Goal: Task Accomplishment & Management: Use online tool/utility

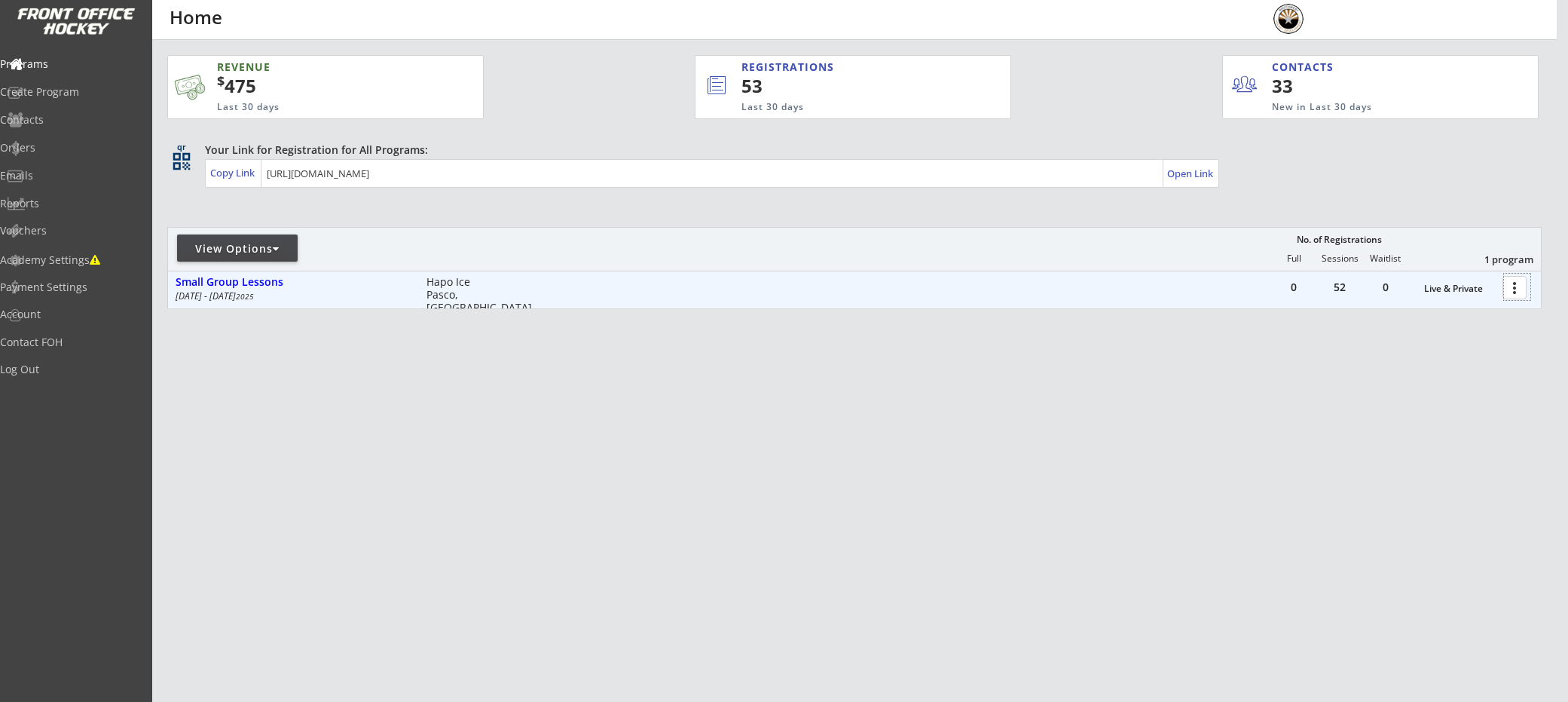
click at [1515, 287] on div at bounding box center [1517, 287] width 27 height 27
click at [249, 289] on div "Small Group Lessons" at bounding box center [293, 283] width 235 height 17
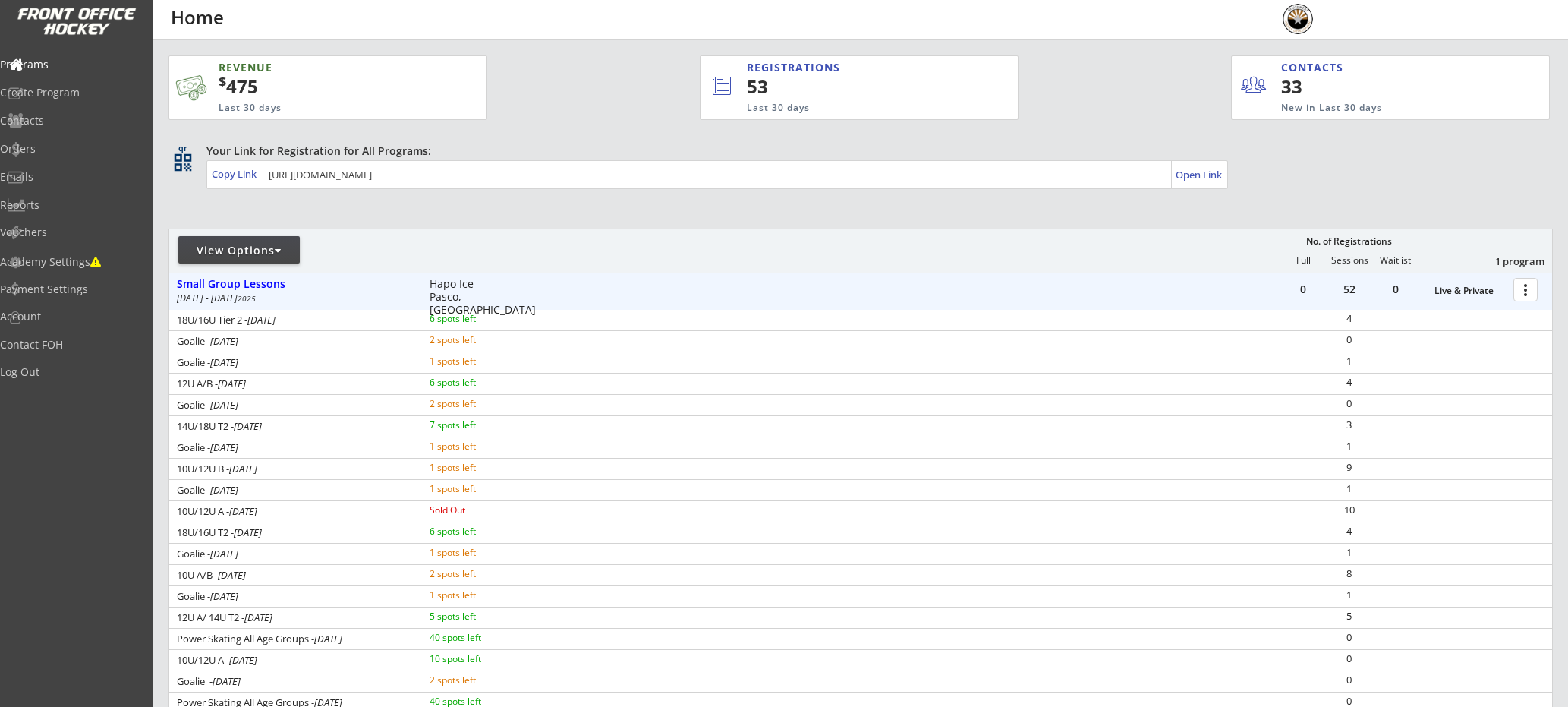
scroll to position [3, 0]
click at [261, 252] on div "View Options" at bounding box center [239, 247] width 122 height 15
select select ""Upcoming Programs""
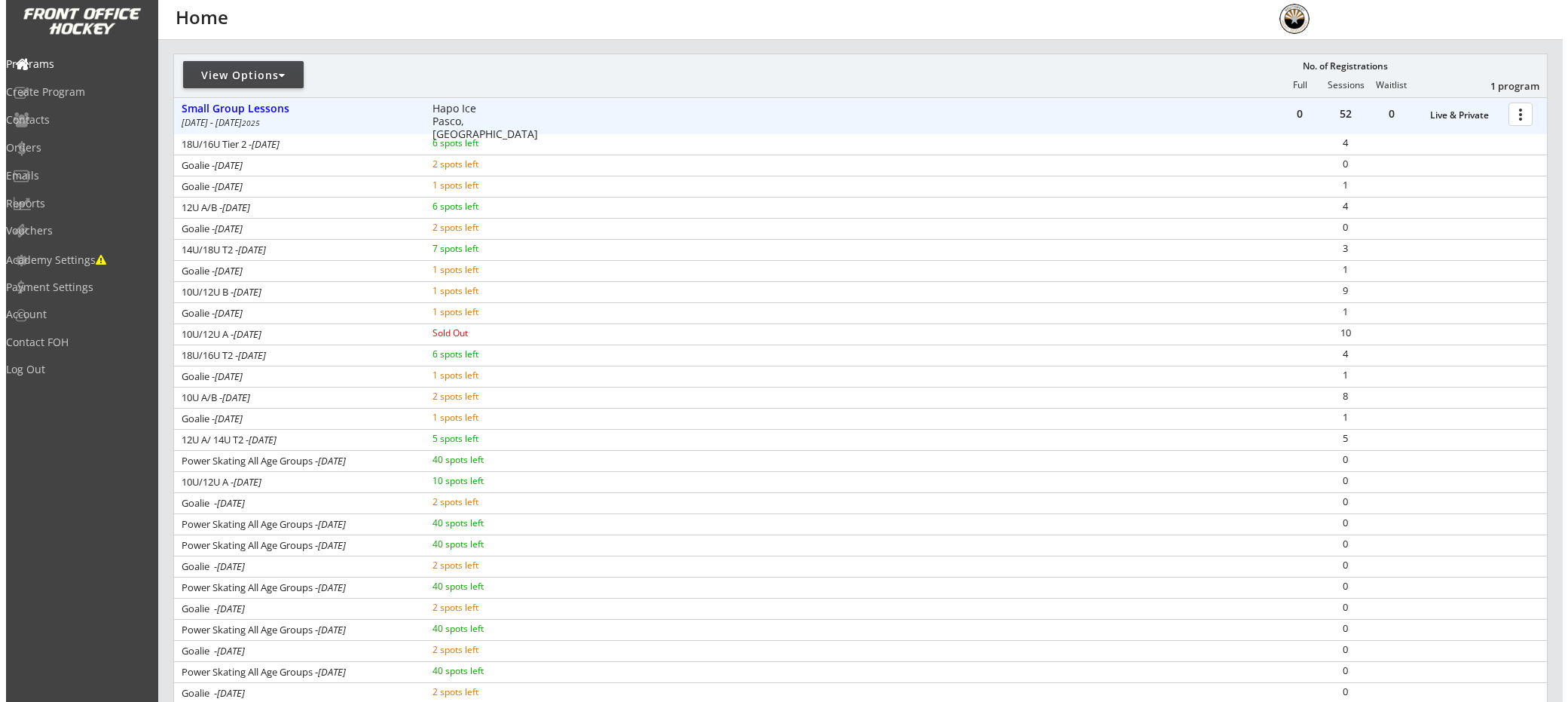
scroll to position [0, 0]
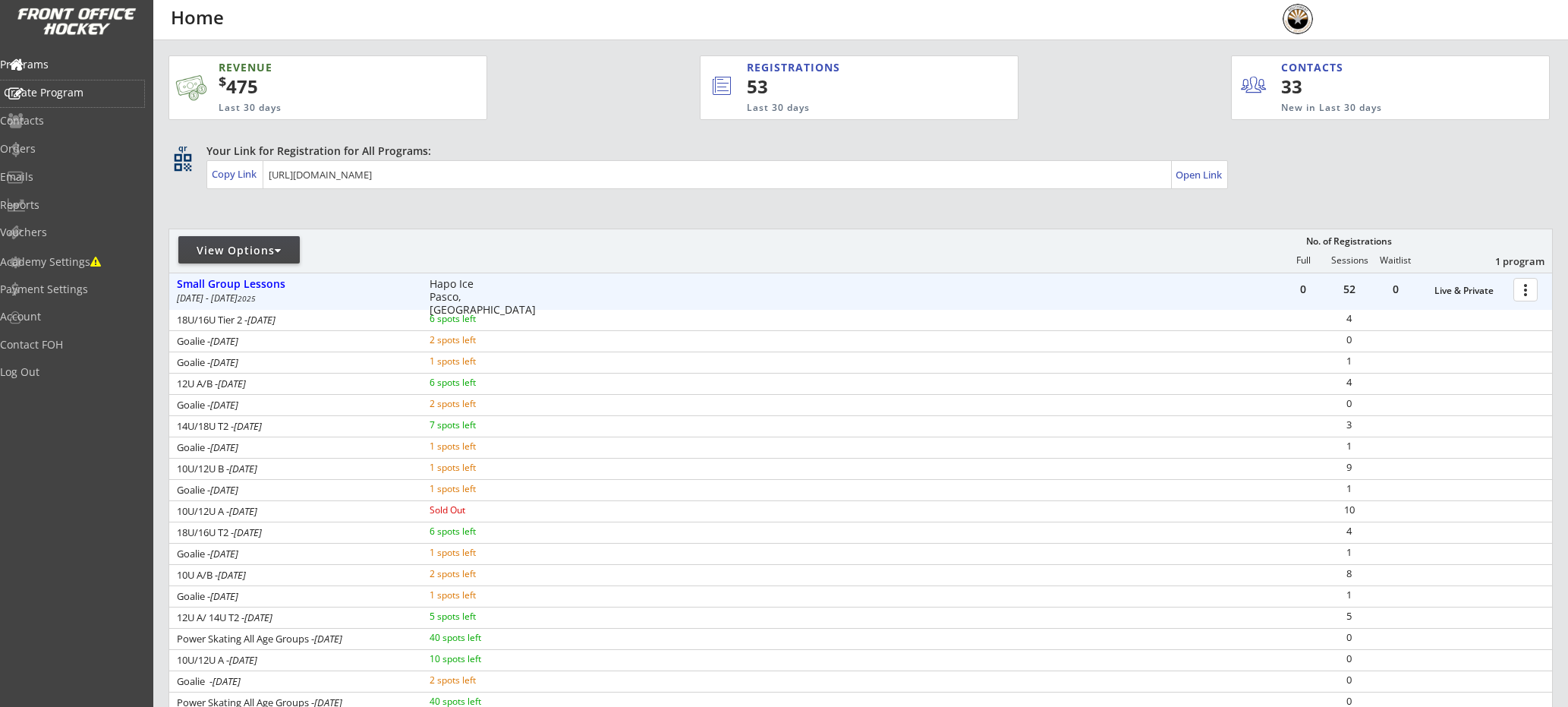
click at [78, 93] on div "Create Program" at bounding box center [72, 92] width 137 height 11
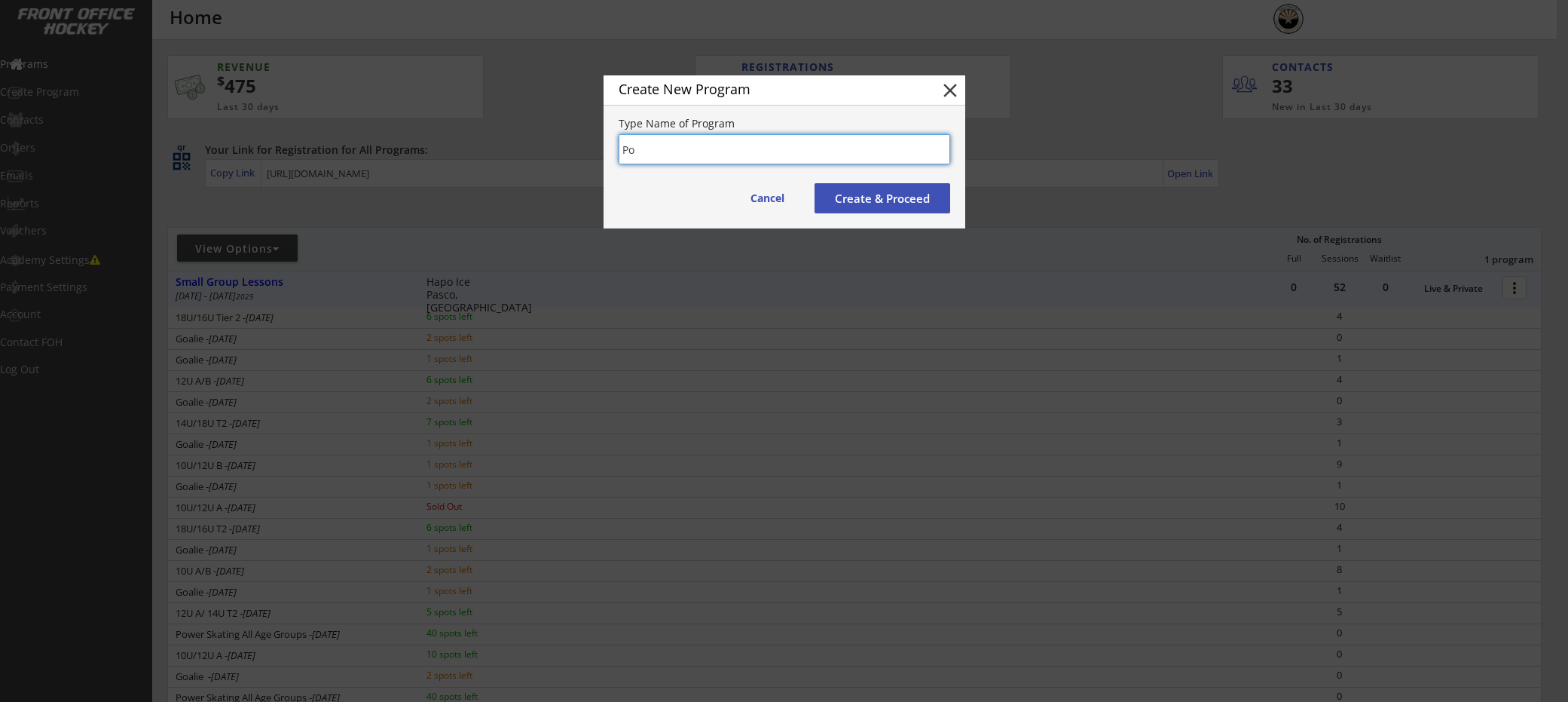
type input "P"
type input "Powerskating"
click at [846, 201] on button "Create & Proceed" at bounding box center [882, 198] width 136 height 30
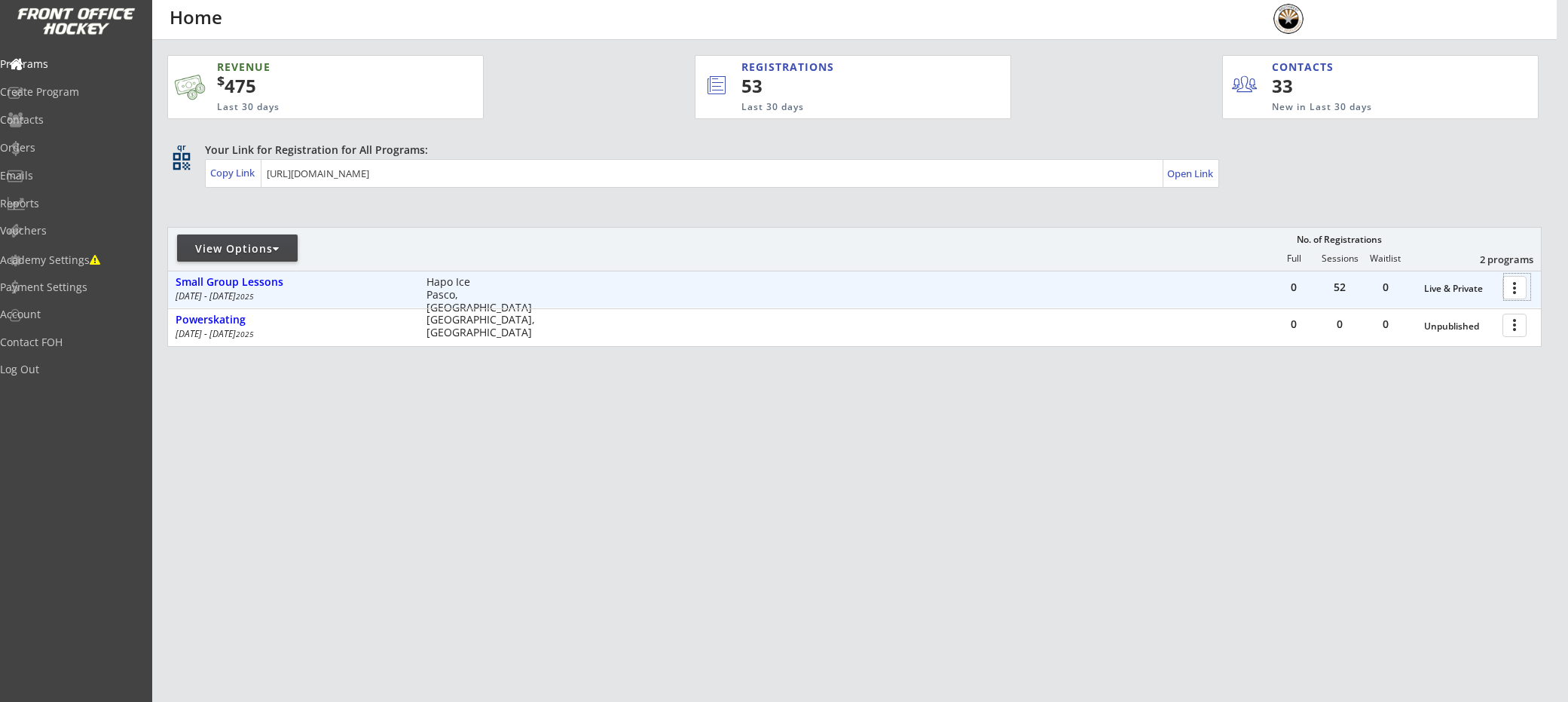
click at [1519, 286] on div at bounding box center [1517, 287] width 27 height 27
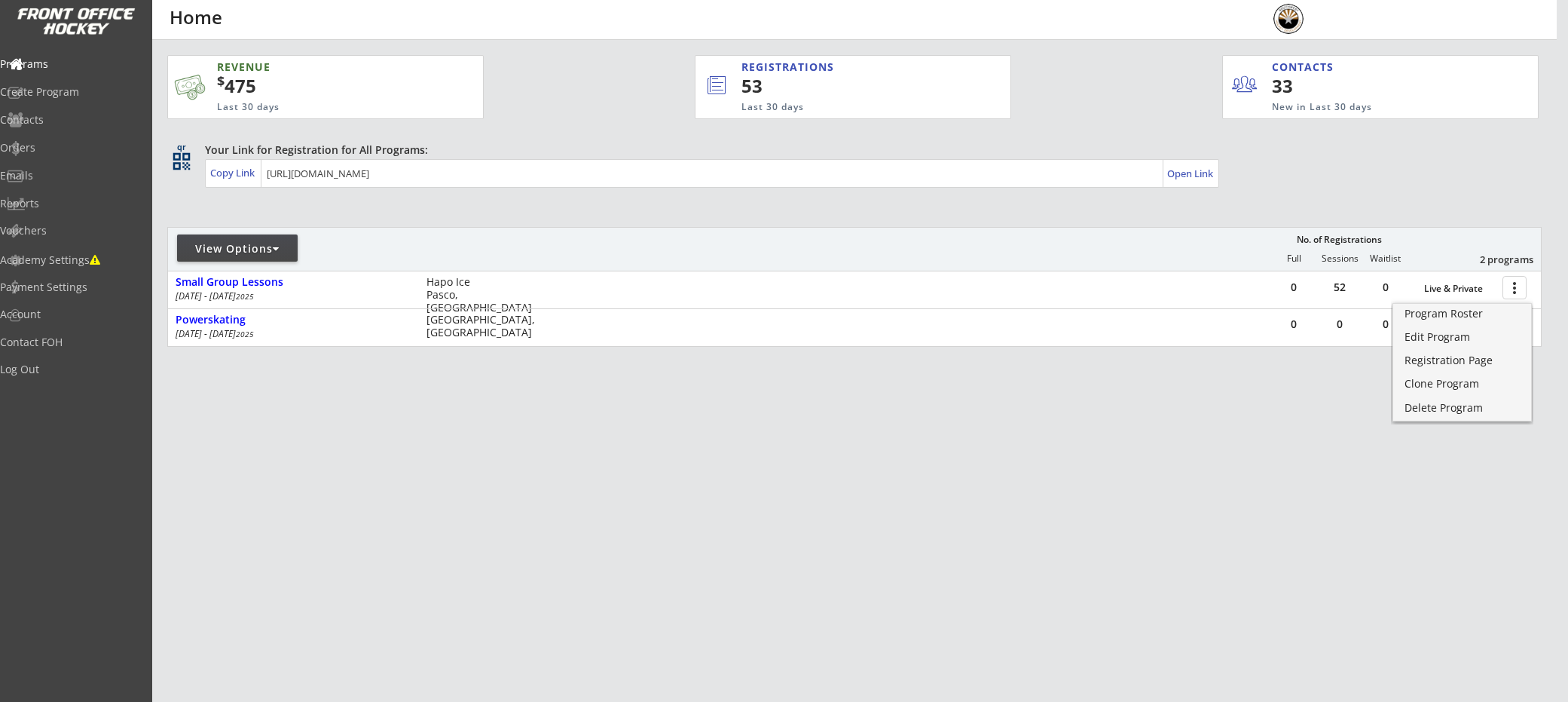
click at [1271, 354] on div "REVENUE $ 475 Last 30 days REGISTRATIONS 53 Last 30 days CONTACTS 33 New in Las…" at bounding box center [854, 272] width 1374 height 465
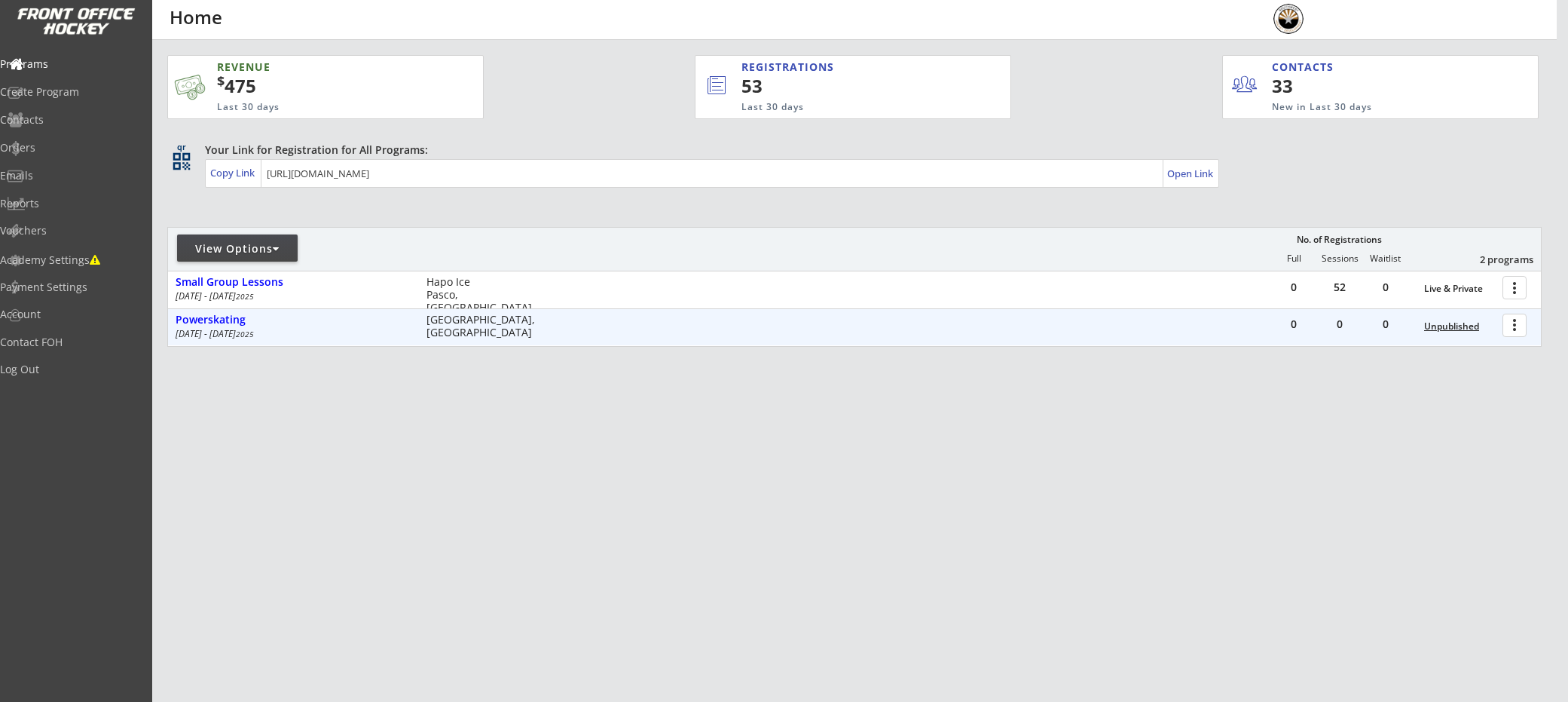
click at [1463, 330] on div "Unpublished" at bounding box center [1459, 326] width 71 height 11
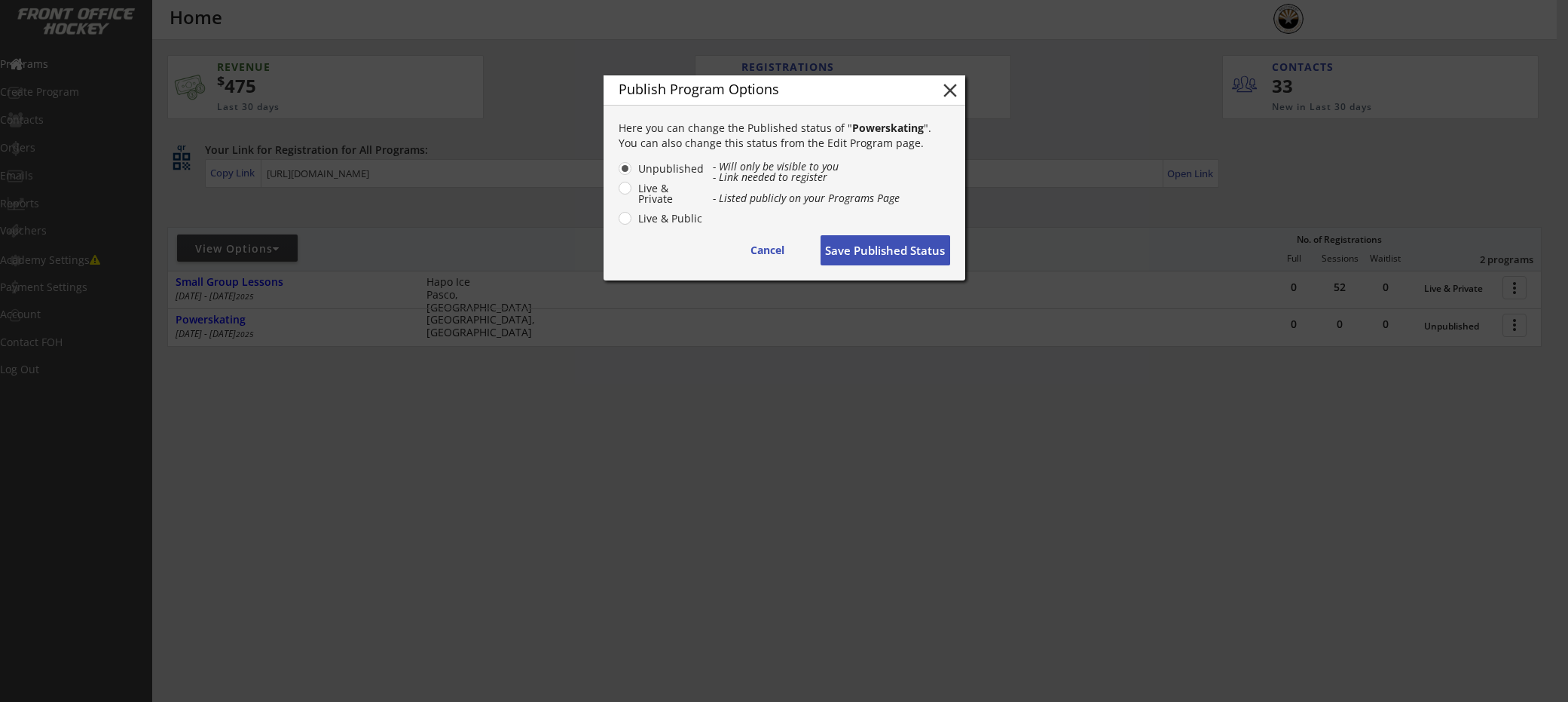
click at [662, 217] on label "Live & Public" at bounding box center [668, 218] width 71 height 11
click at [617, 173] on input "Live & Public" at bounding box center [613, 168] width 10 height 10
radio input "true"
click at [871, 252] on button "Save Published Status" at bounding box center [886, 250] width 130 height 30
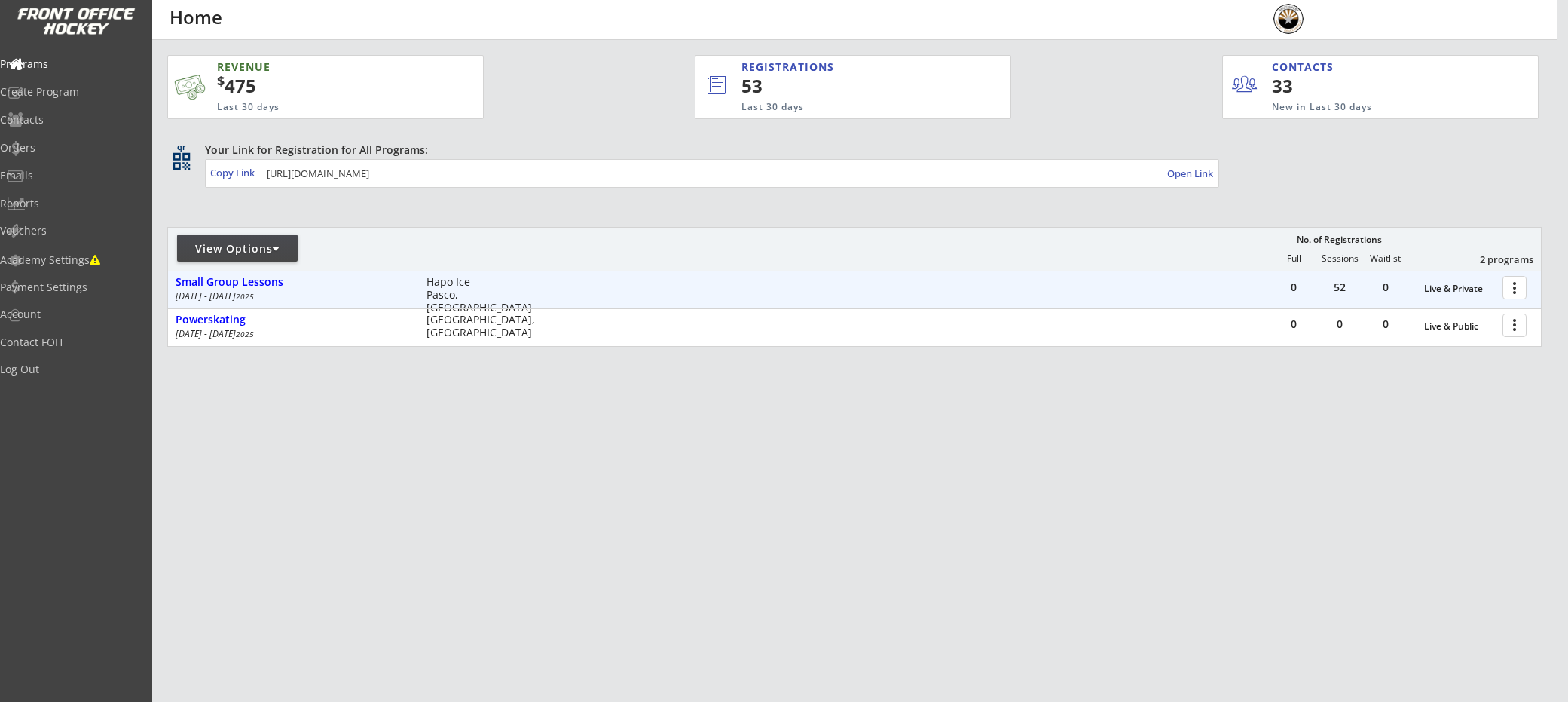
click at [1516, 286] on div at bounding box center [1517, 287] width 27 height 27
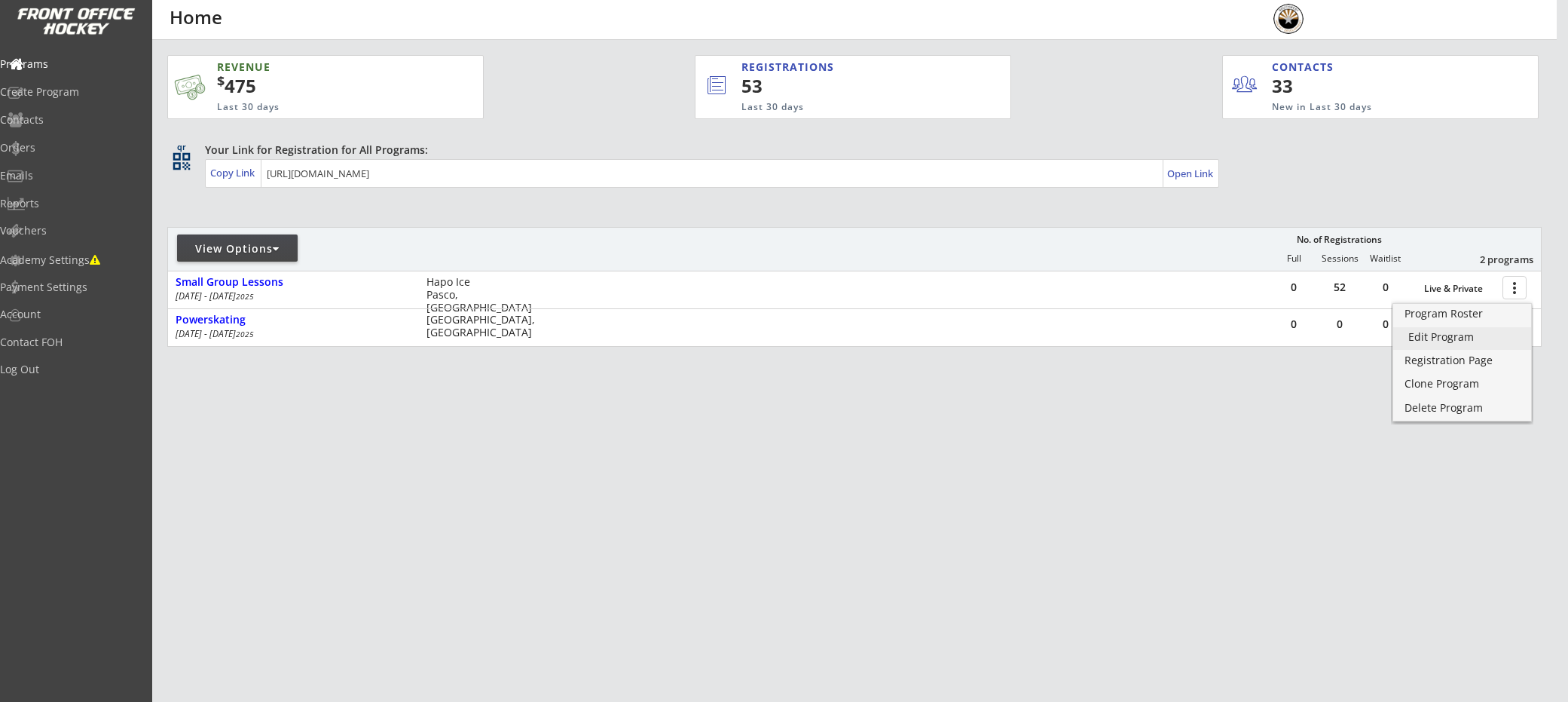
click at [1470, 333] on div "Edit Program" at bounding box center [1461, 336] width 107 height 11
